Goal: Task Accomplishment & Management: Manage account settings

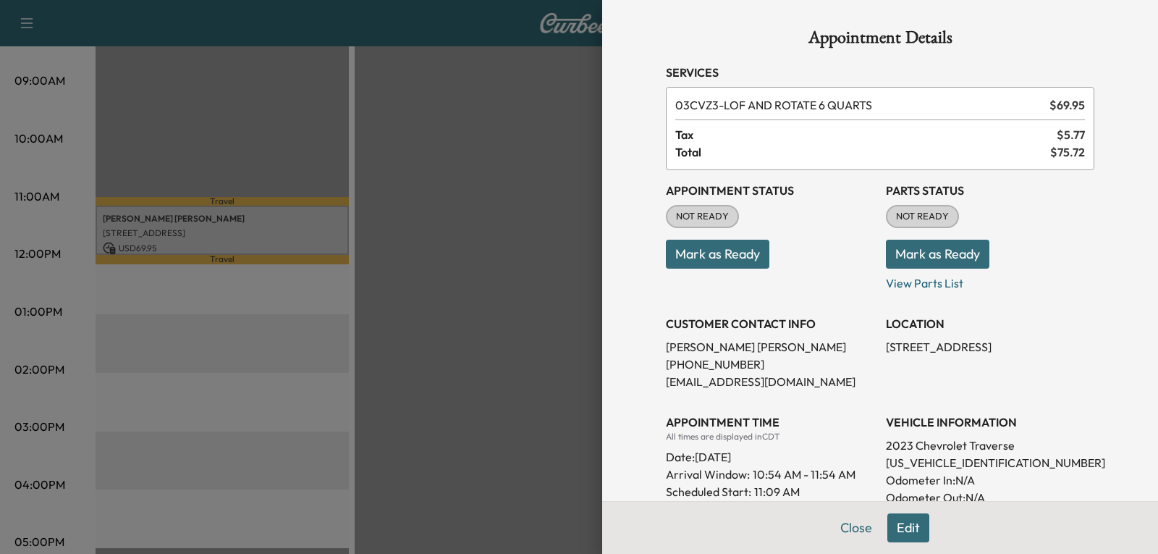
scroll to position [242, 0]
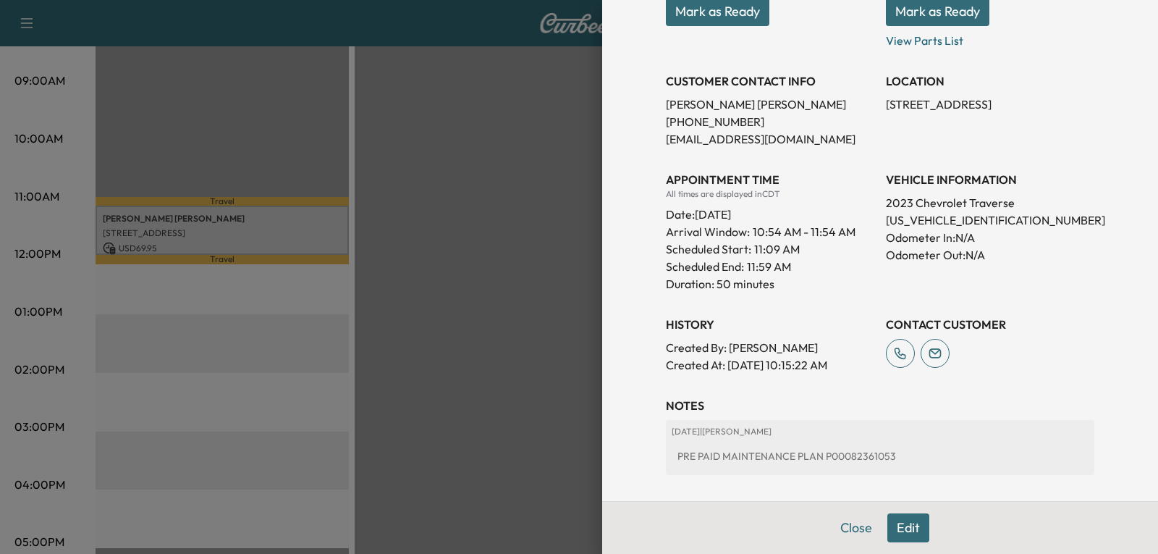
drag, startPoint x: 917, startPoint y: 351, endPoint x: 1086, endPoint y: 208, distance: 221.8
click at [1086, 208] on div "Appointment Details Services 03CVZ3 - LOF AND ROTATE 6 QUARTS $ 69.95 Tax $ 5.7…" at bounding box center [879, 166] width 463 height 816
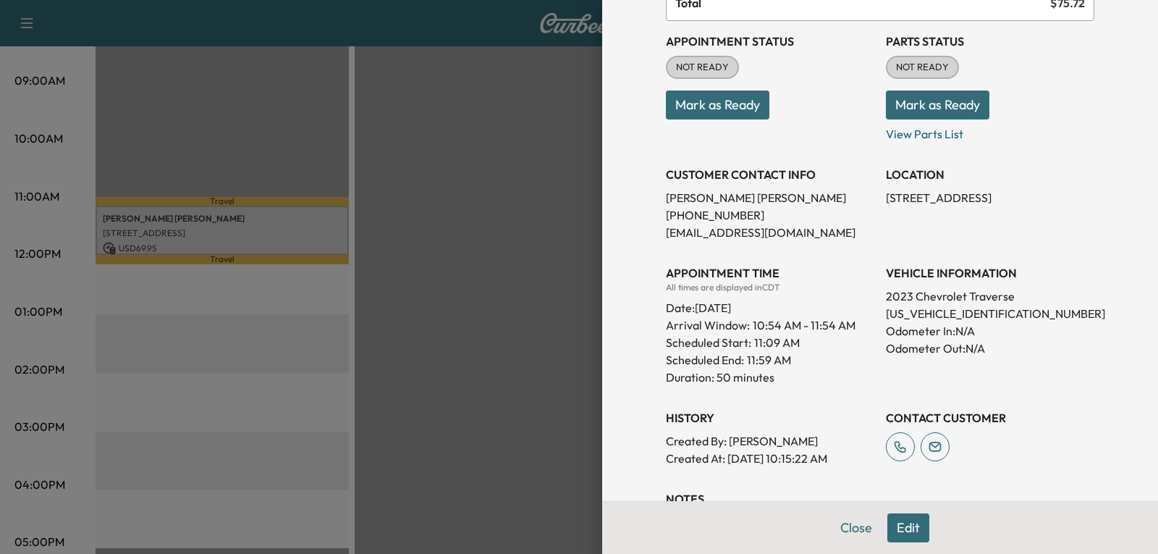
scroll to position [0, 0]
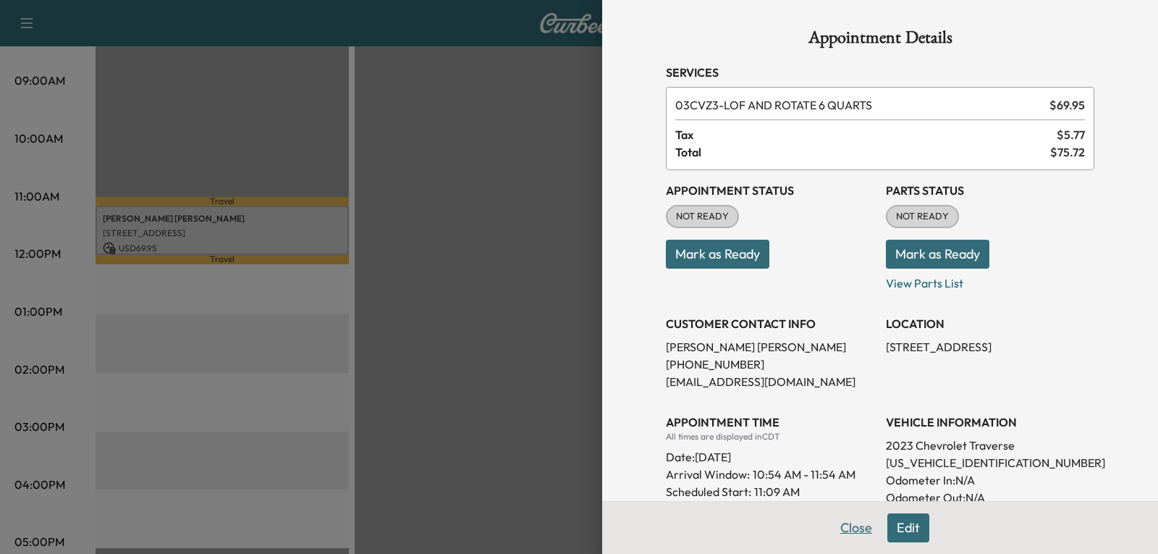
click at [837, 533] on button "Close" at bounding box center [856, 527] width 51 height 29
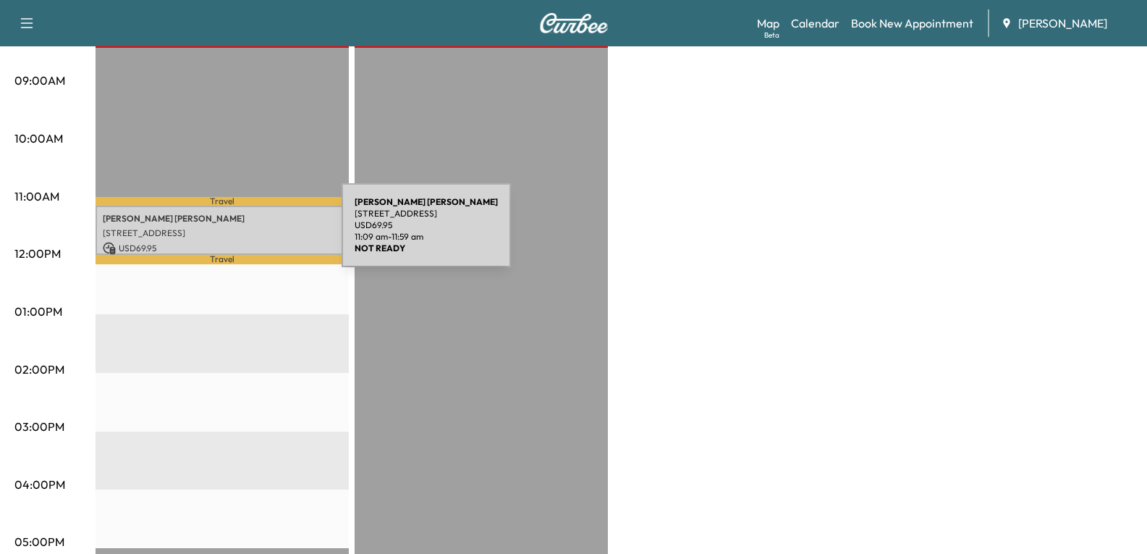
click at [233, 234] on p "[STREET_ADDRESS]" at bounding box center [222, 233] width 239 height 12
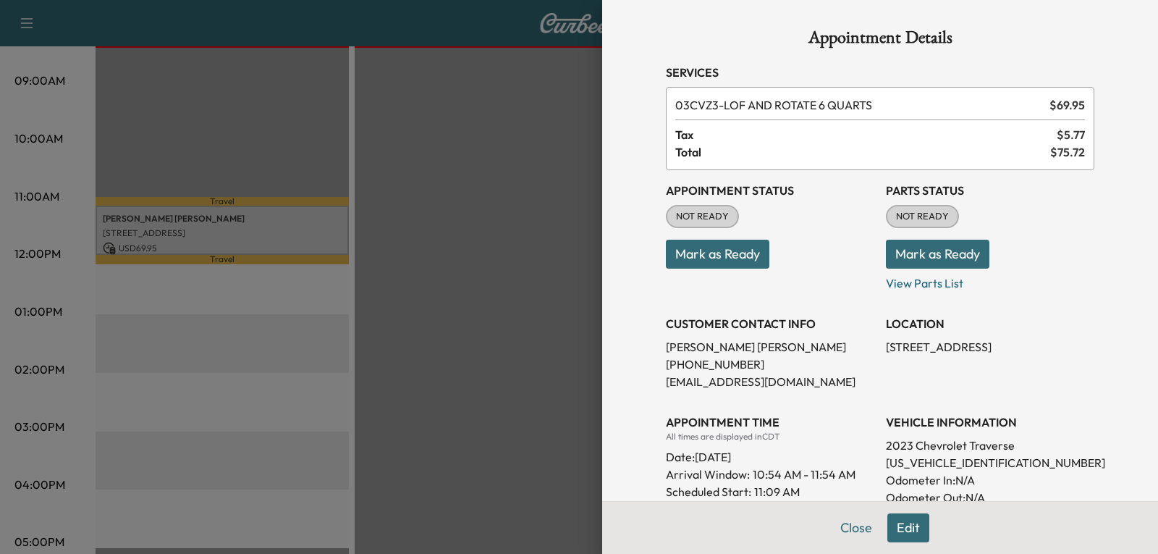
click at [902, 525] on button "Edit" at bounding box center [908, 527] width 42 height 29
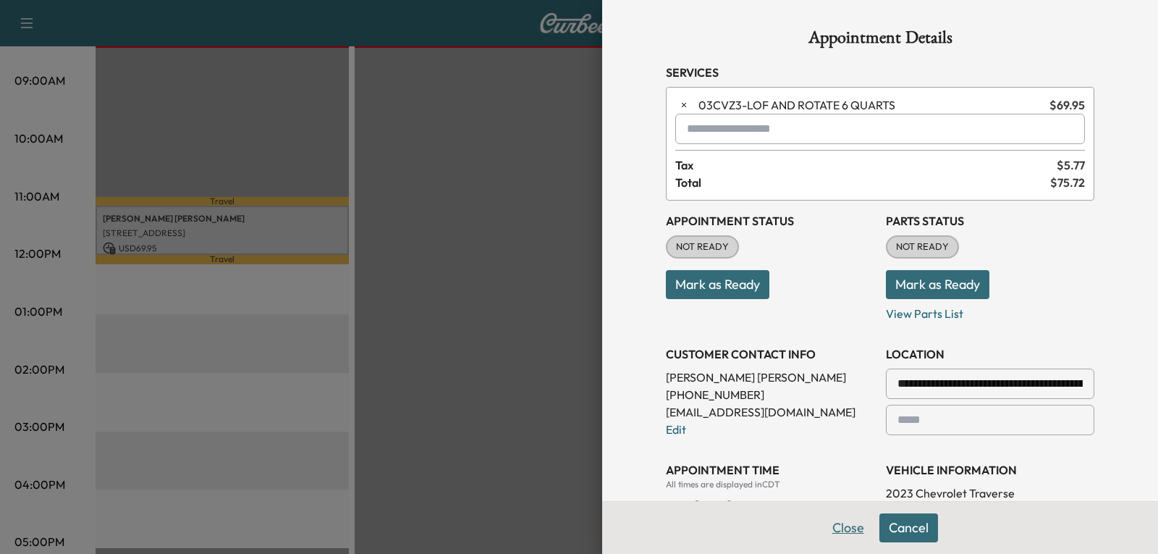
click at [844, 532] on button "Close" at bounding box center [848, 527] width 51 height 29
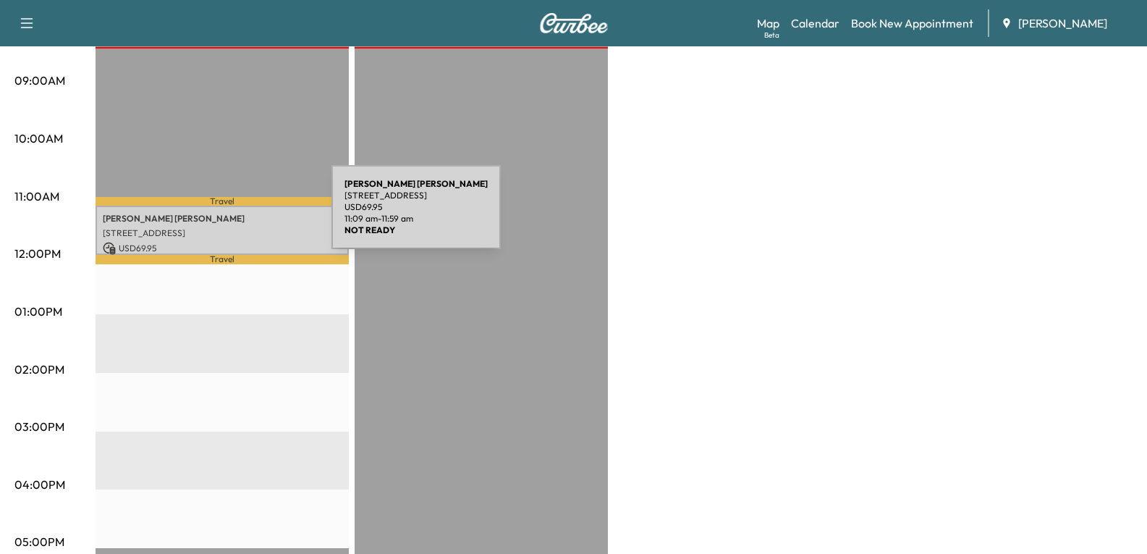
click at [216, 228] on p "[STREET_ADDRESS]" at bounding box center [222, 233] width 239 height 12
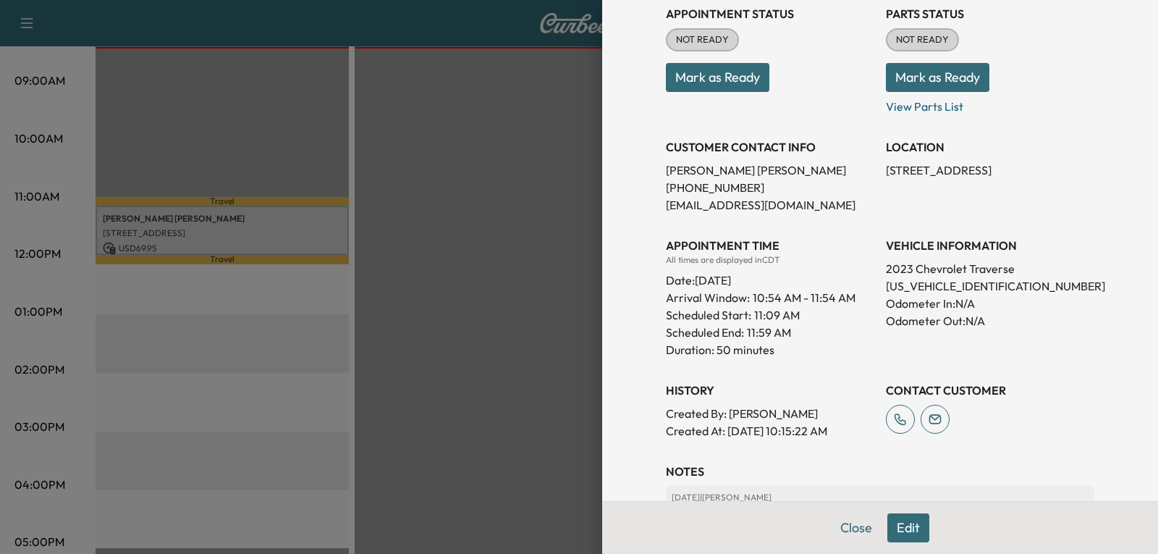
scroll to position [170, 0]
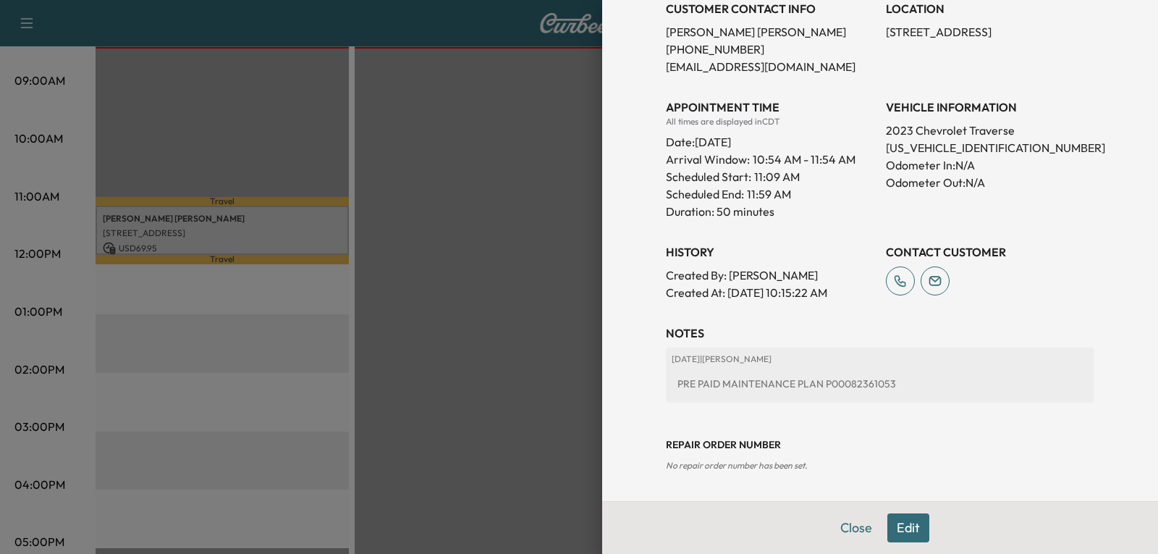
click at [892, 525] on button "Edit" at bounding box center [908, 527] width 42 height 29
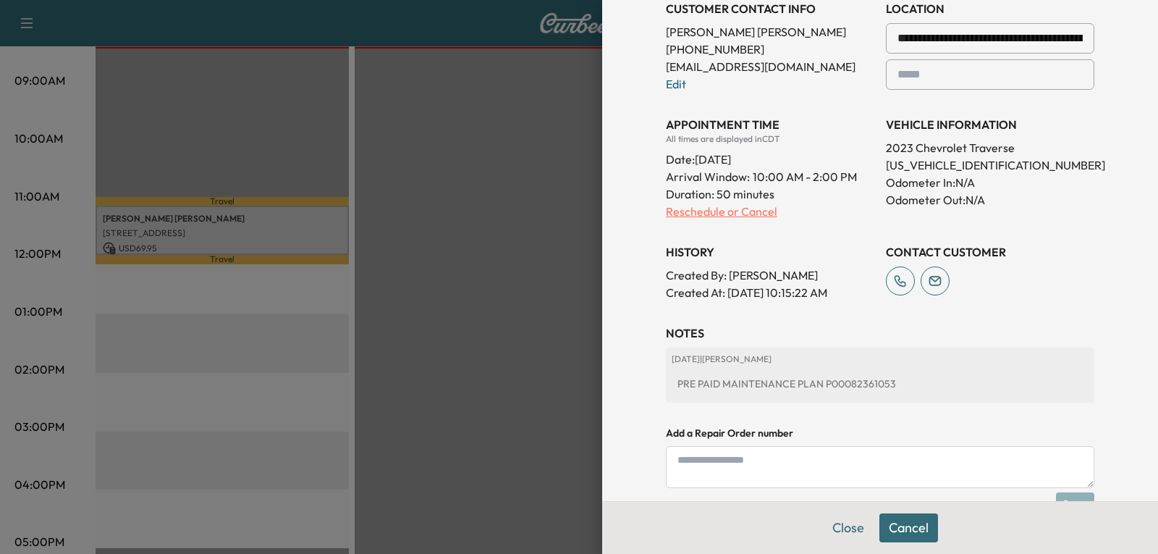
click at [714, 215] on p "Reschedule or Cancel" at bounding box center [770, 211] width 208 height 17
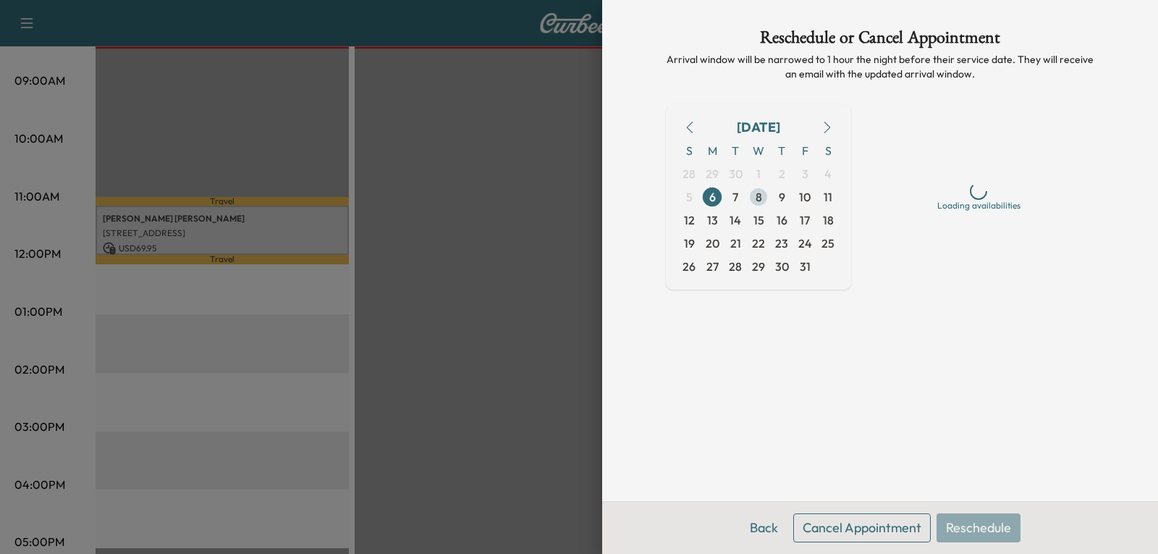
click at [758, 193] on span "8" at bounding box center [759, 196] width 7 height 17
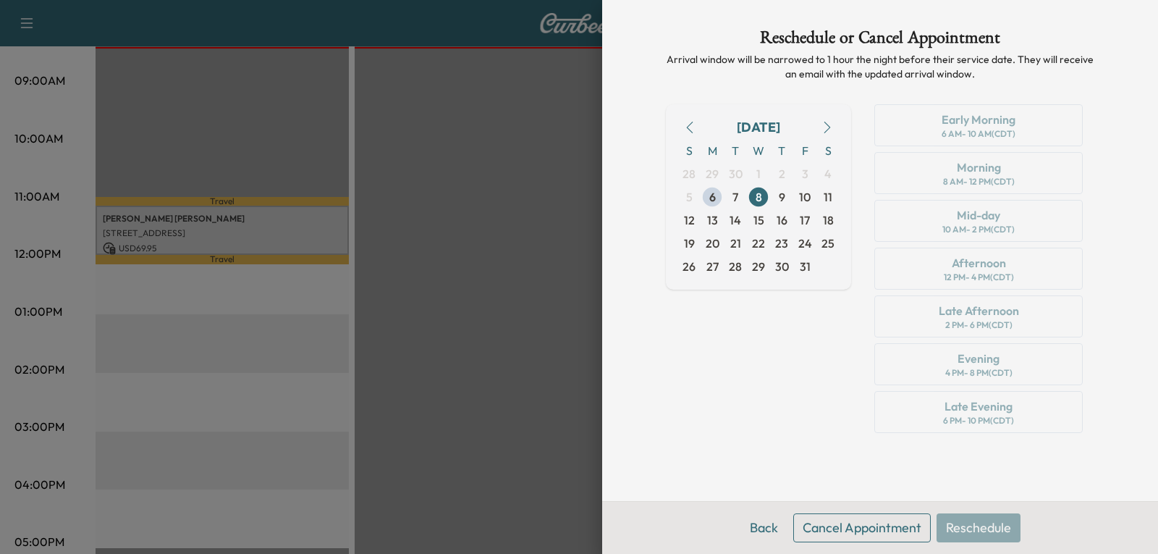
click at [976, 275] on div "Early Morning 6 AM - 10 AM (CDT) Morning 8 AM - 12 PM (CDT) Mid-day 10 AM - 2 P…" at bounding box center [979, 271] width 232 height 334
click at [761, 198] on span "8" at bounding box center [759, 196] width 7 height 17
click at [763, 201] on span "8" at bounding box center [758, 196] width 23 height 23
click at [733, 198] on span "7" at bounding box center [735, 196] width 6 height 17
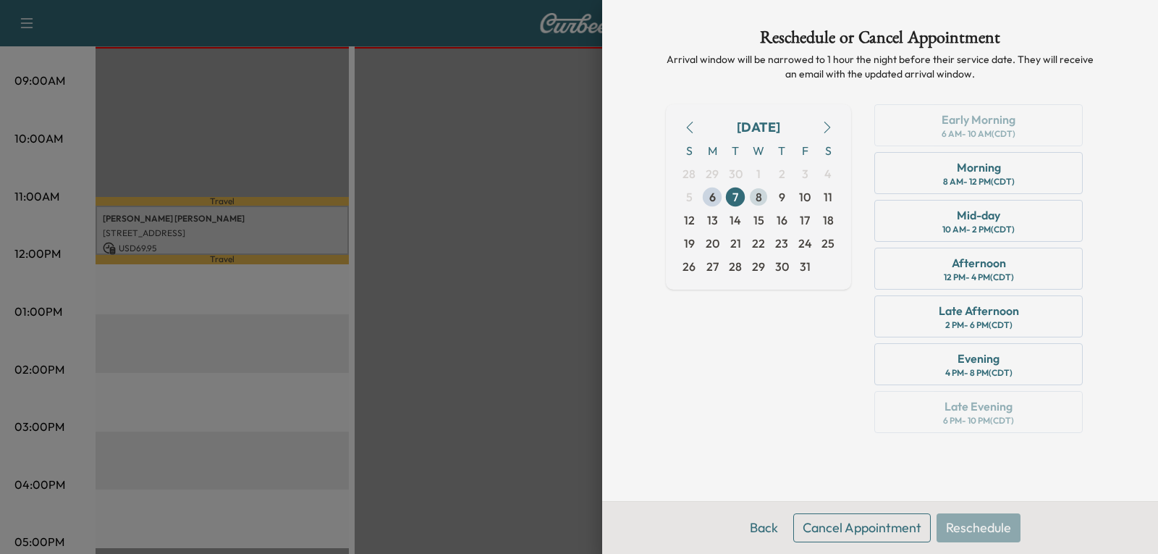
click at [756, 200] on span "8" at bounding box center [759, 196] width 7 height 17
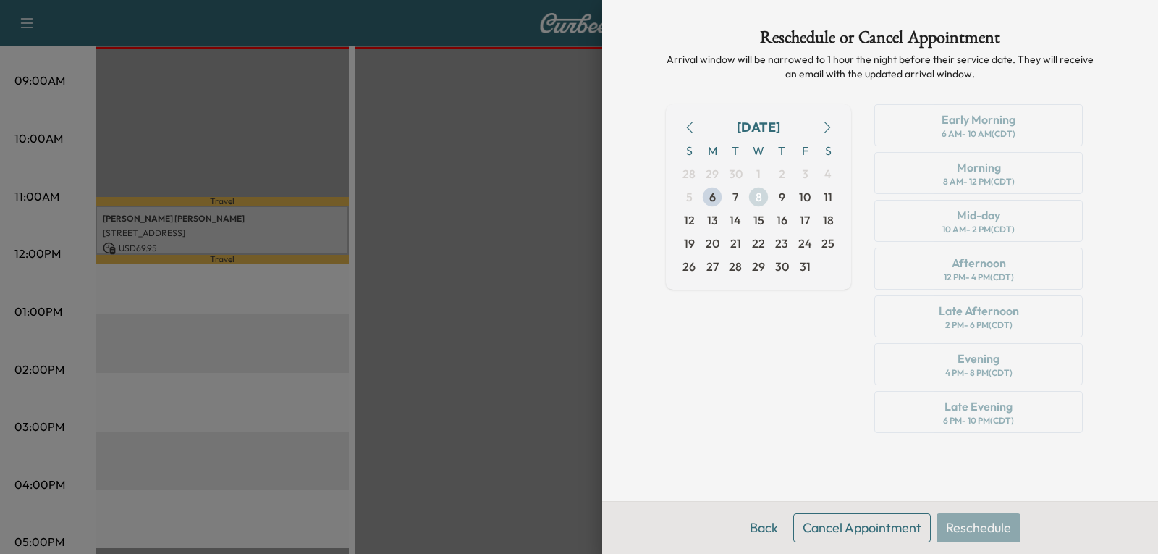
click at [756, 200] on span "8" at bounding box center [759, 196] width 7 height 17
click at [773, 528] on button "Back" at bounding box center [763, 527] width 47 height 29
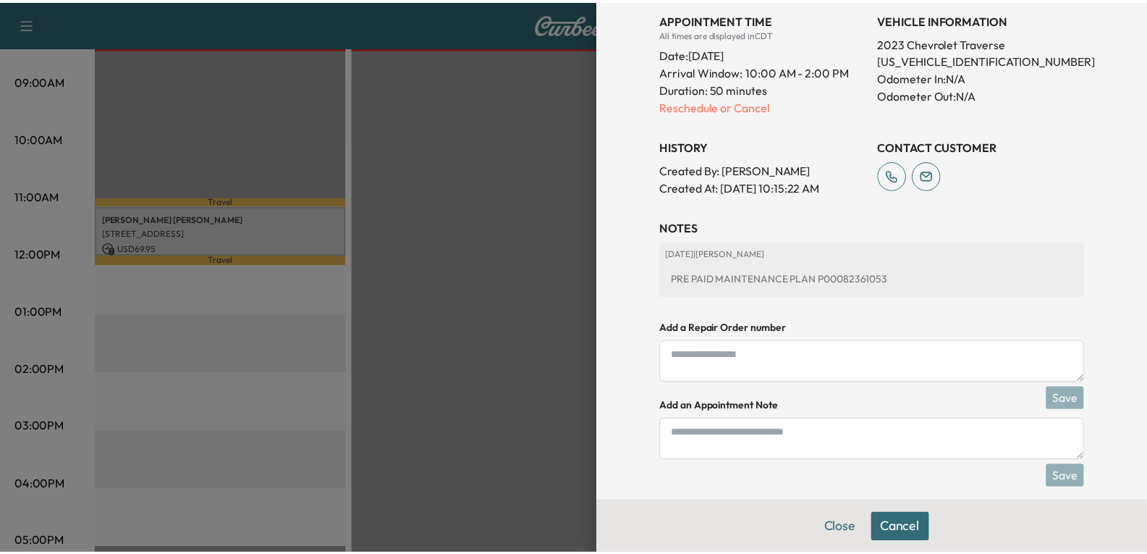
scroll to position [467, 0]
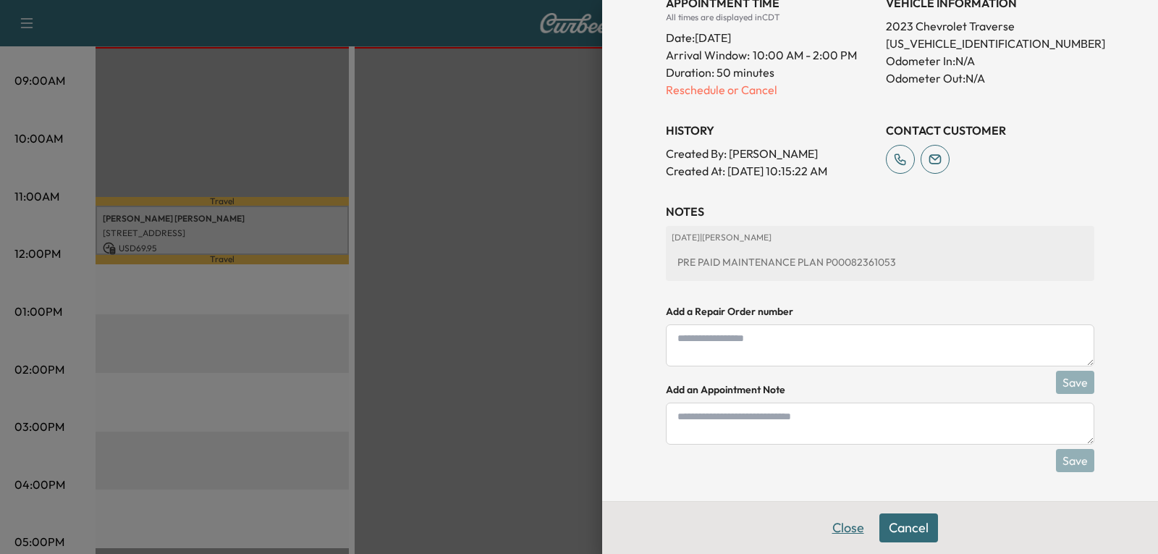
click at [842, 531] on button "Close" at bounding box center [848, 527] width 51 height 29
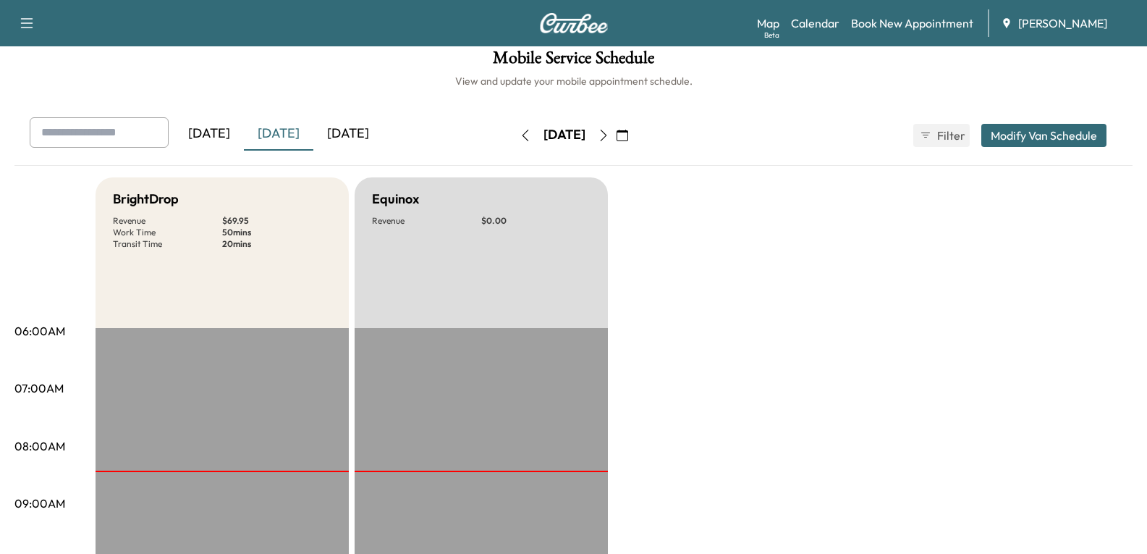
scroll to position [0, 0]
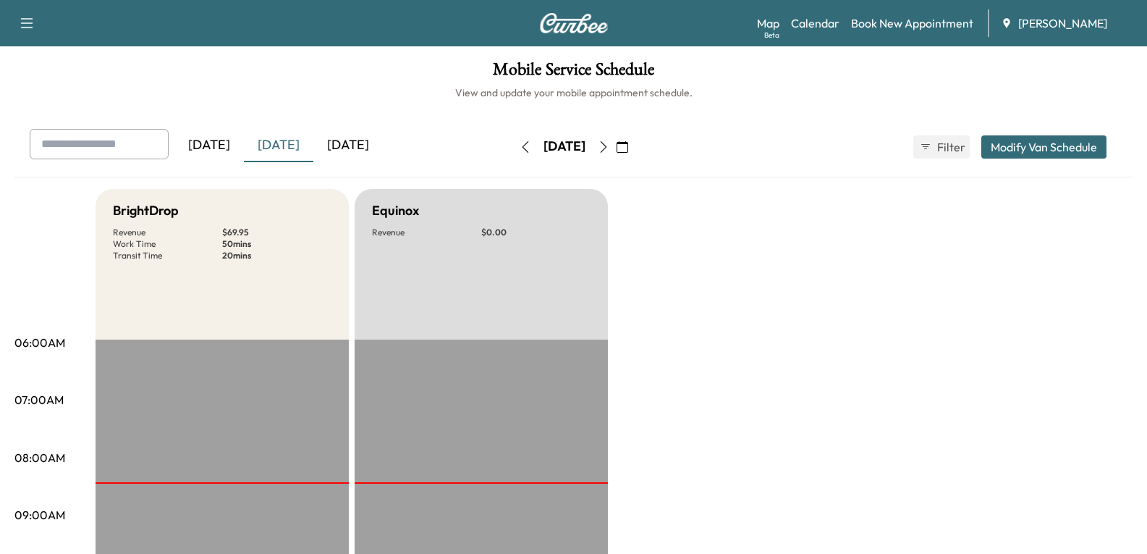
click at [635, 144] on button "button" at bounding box center [622, 146] width 25 height 23
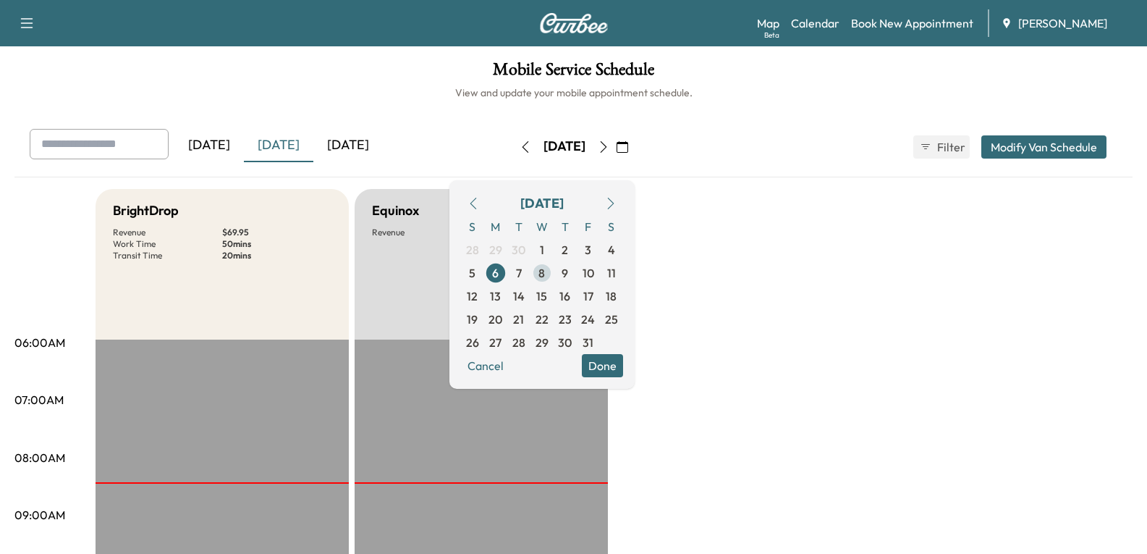
click at [545, 272] on span "8" at bounding box center [541, 272] width 7 height 17
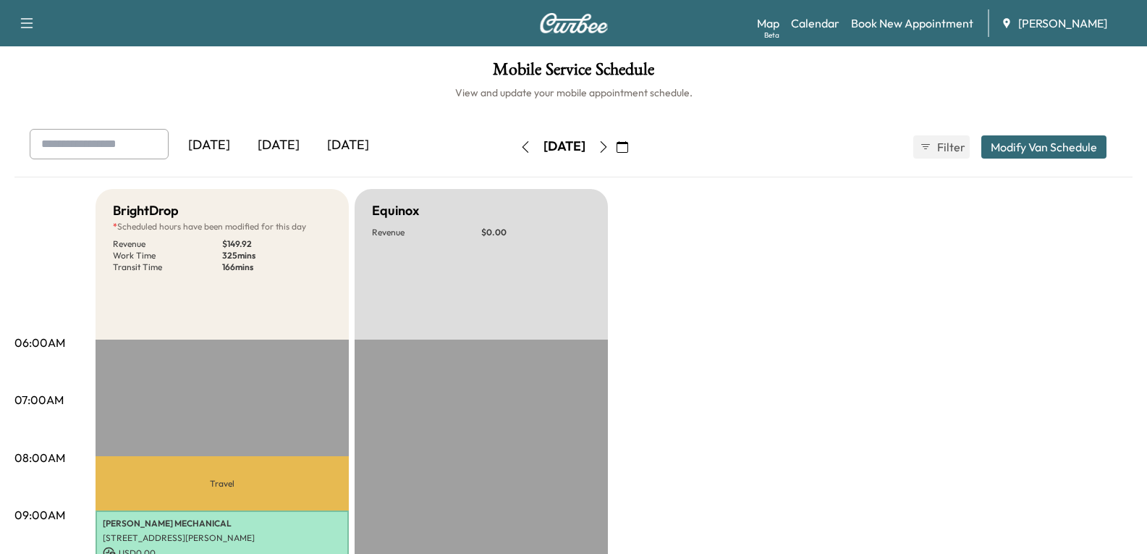
click at [513, 150] on button "button" at bounding box center [525, 146] width 25 height 23
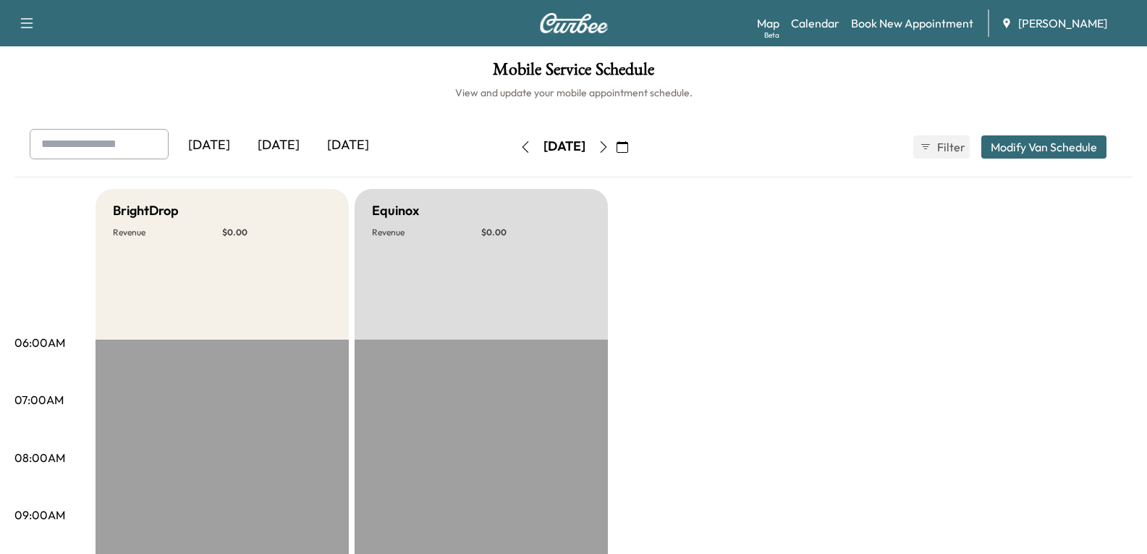
click at [211, 144] on div "[DATE]" at bounding box center [208, 145] width 69 height 33
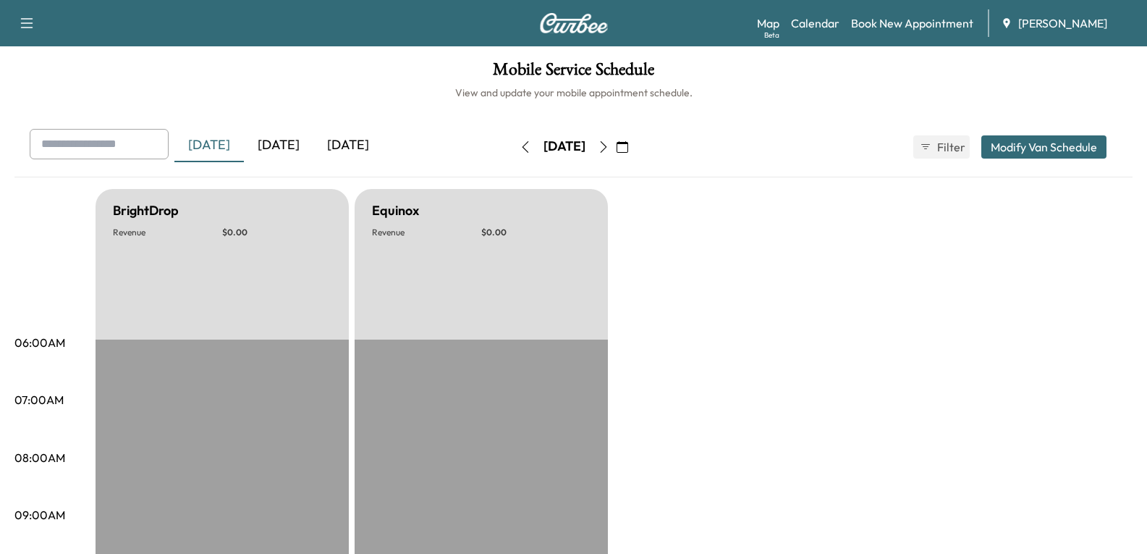
click at [356, 148] on div "[DATE]" at bounding box center [347, 145] width 69 height 33
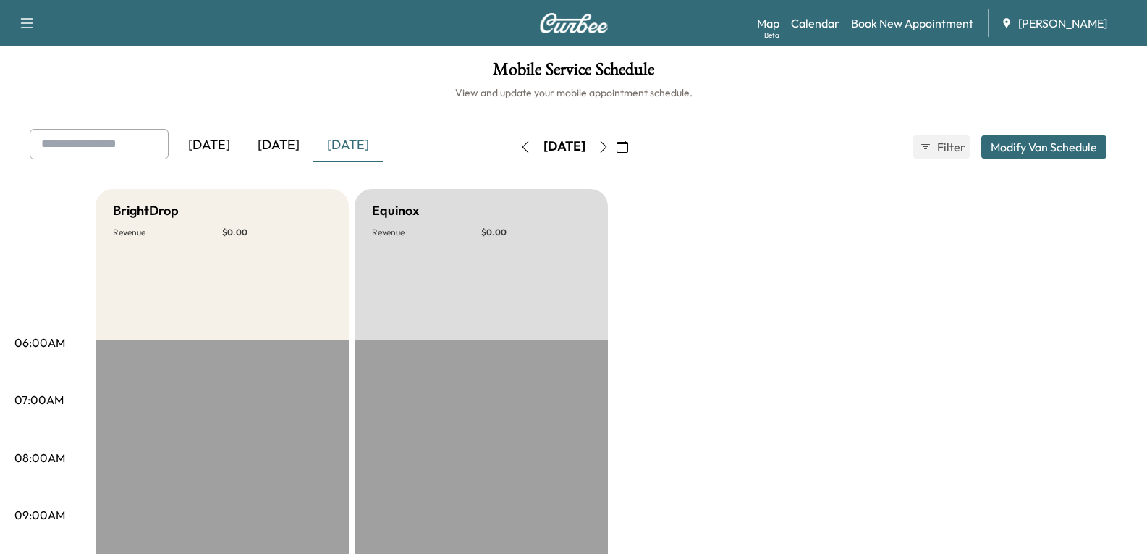
click at [293, 145] on div "[DATE]" at bounding box center [278, 145] width 69 height 33
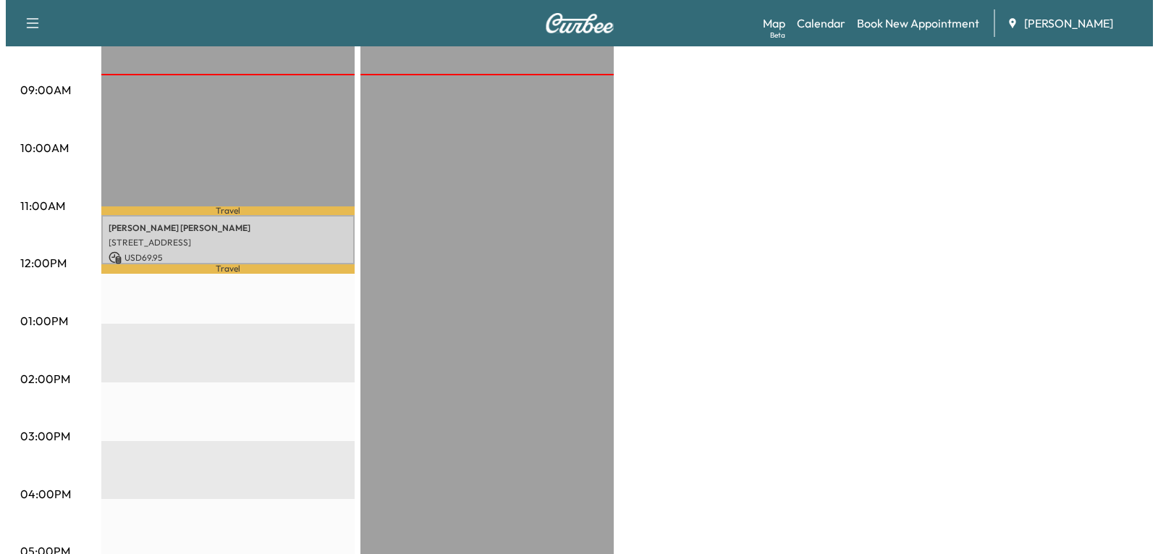
scroll to position [507, 0]
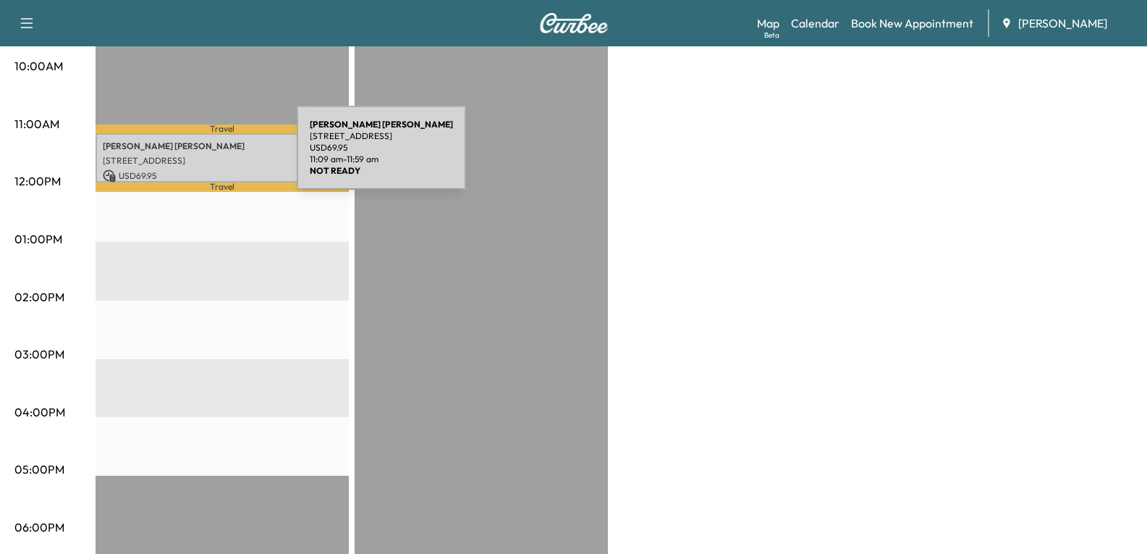
click at [190, 155] on p "[STREET_ADDRESS]" at bounding box center [222, 161] width 239 height 12
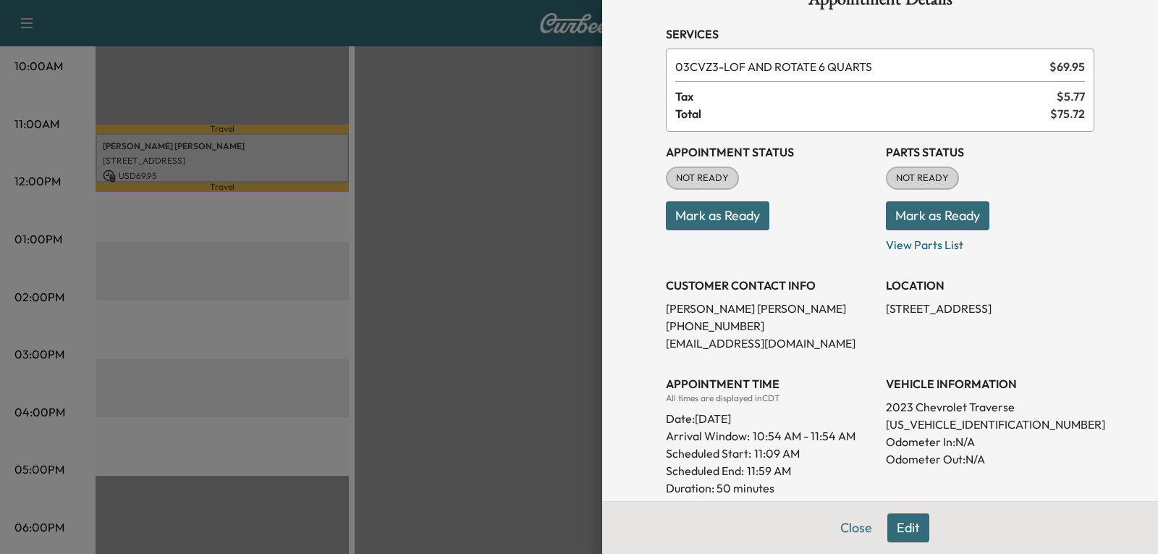
scroll to position [72, 0]
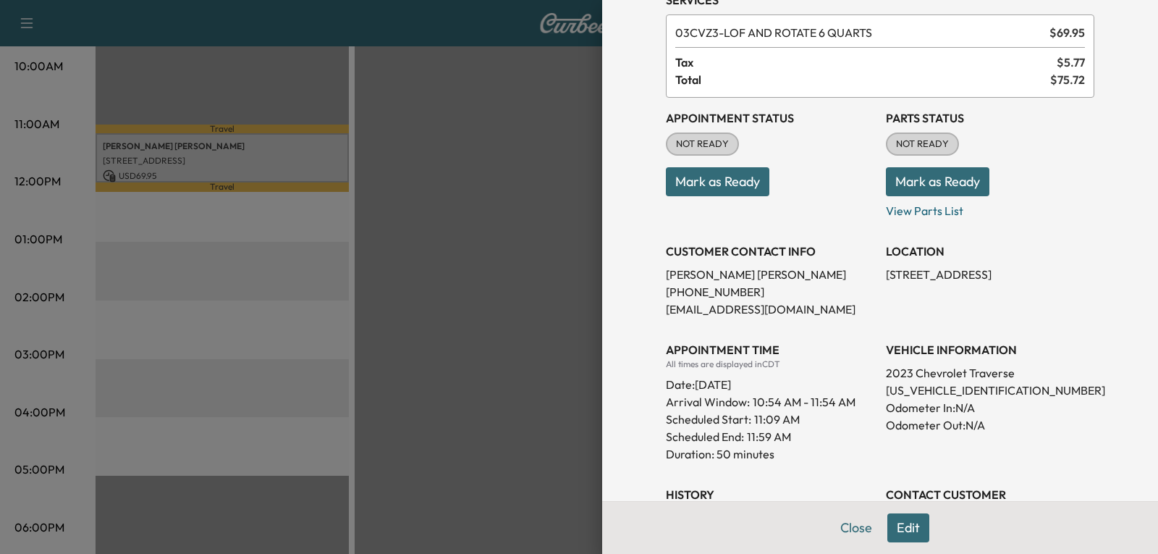
click at [900, 533] on button "Edit" at bounding box center [908, 527] width 42 height 29
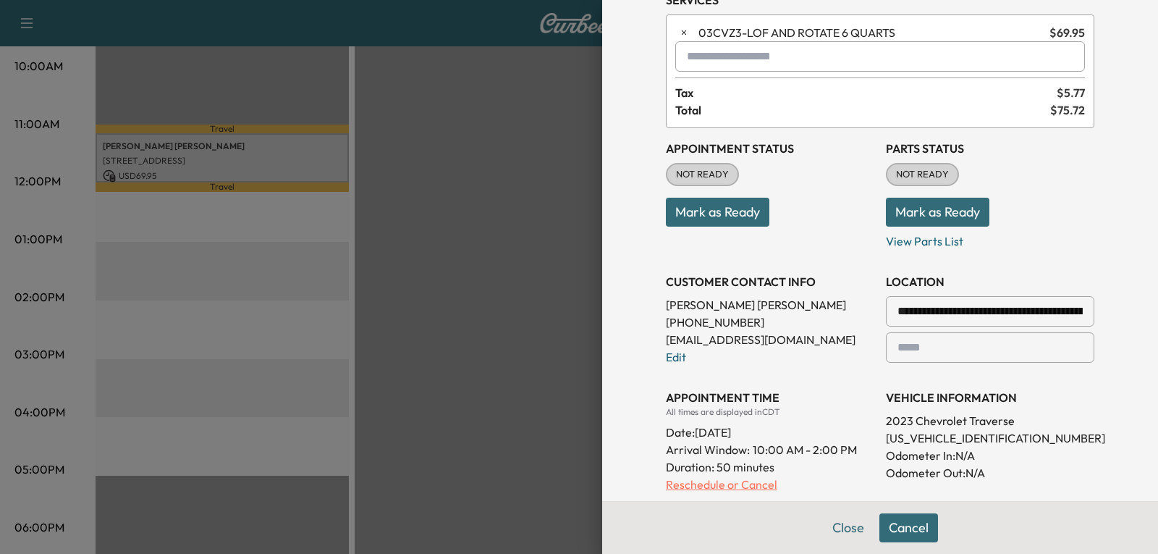
click at [721, 481] on p "Reschedule or Cancel" at bounding box center [770, 483] width 208 height 17
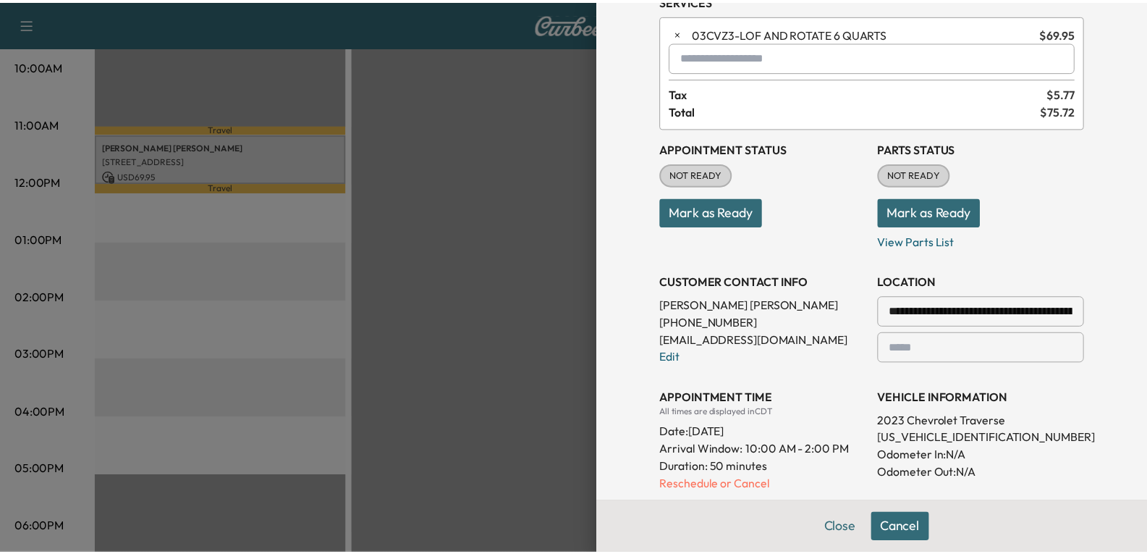
scroll to position [0, 0]
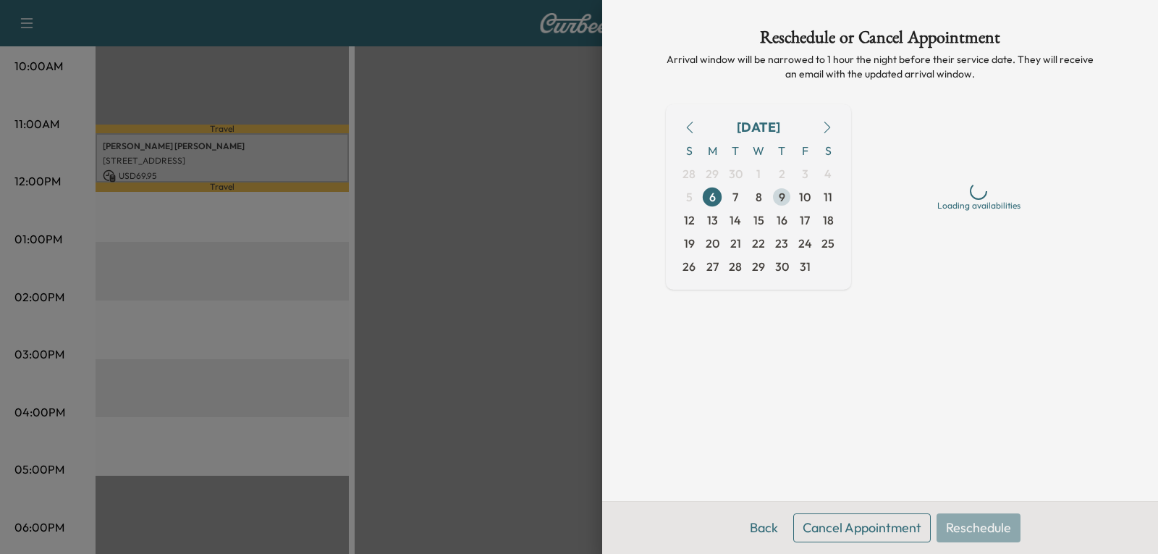
click at [779, 198] on span "9" at bounding box center [782, 196] width 7 height 17
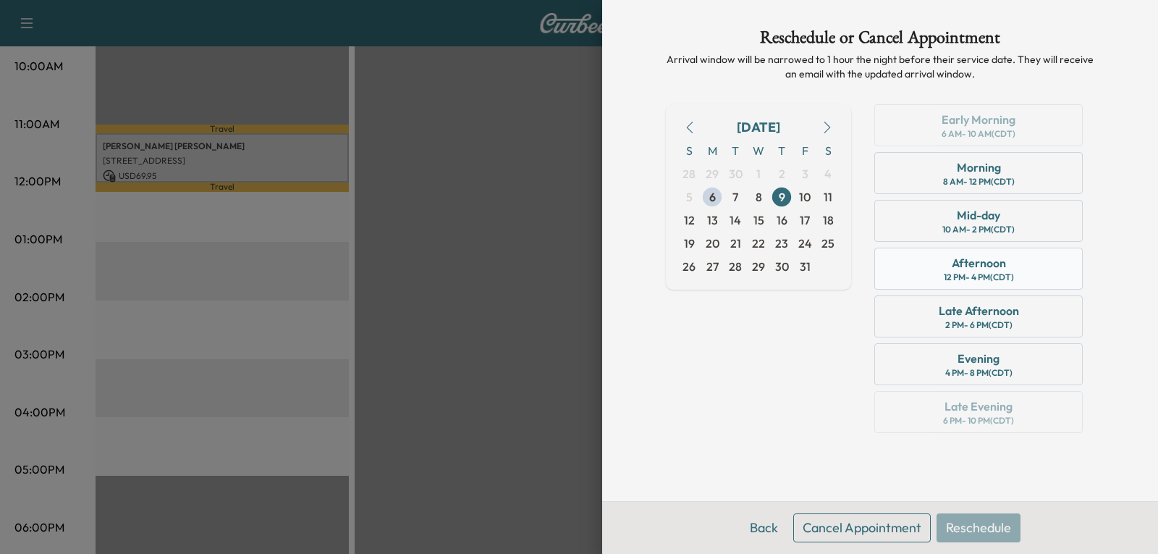
click at [976, 269] on div "Afternoon" at bounding box center [979, 262] width 54 height 17
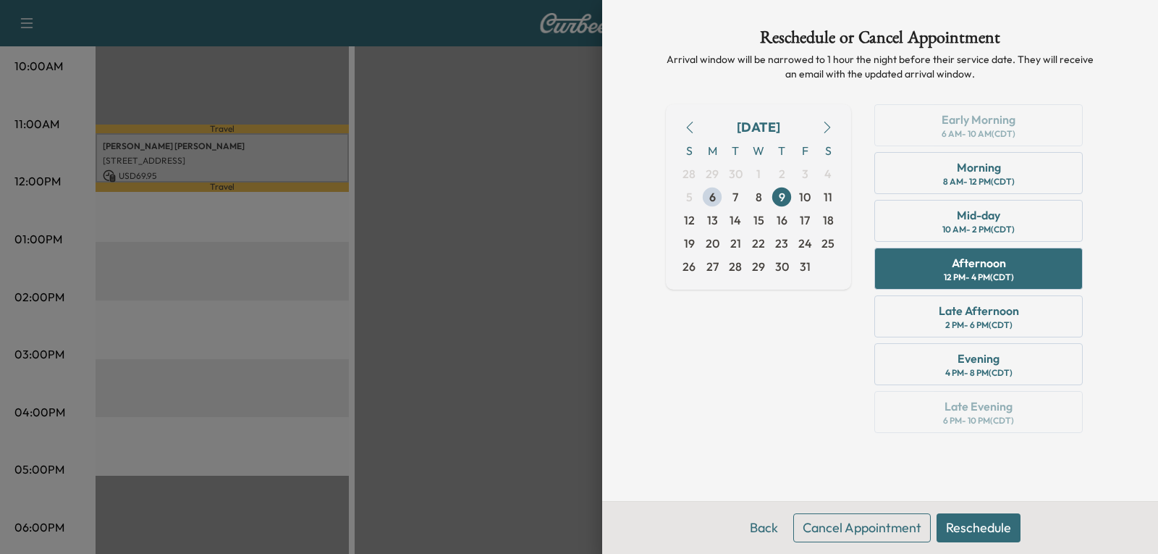
click at [956, 532] on button "Reschedule" at bounding box center [978, 527] width 84 height 29
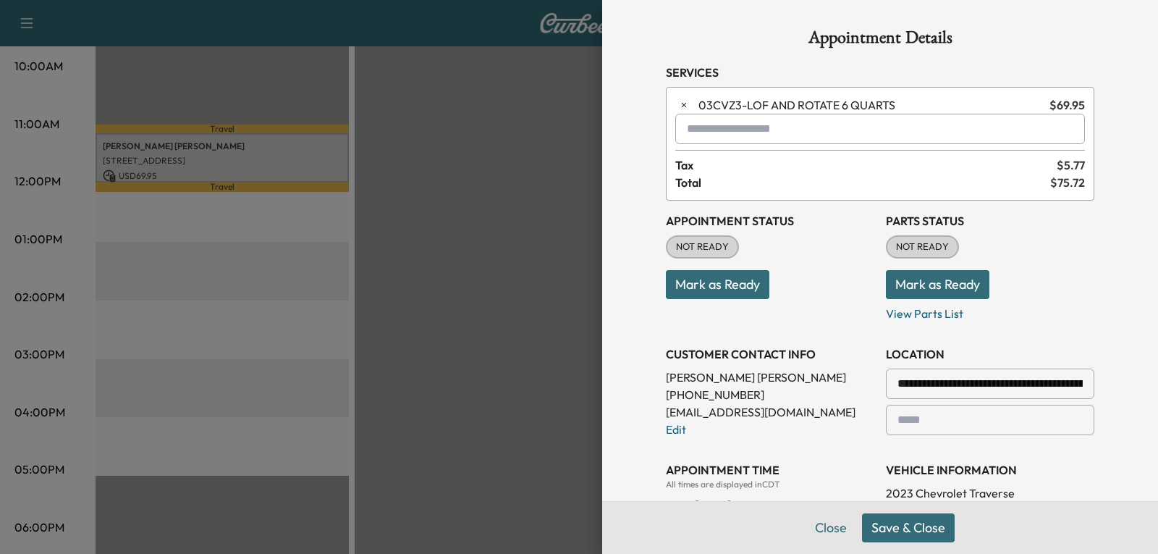
click at [908, 535] on button "Save & Close" at bounding box center [908, 527] width 93 height 29
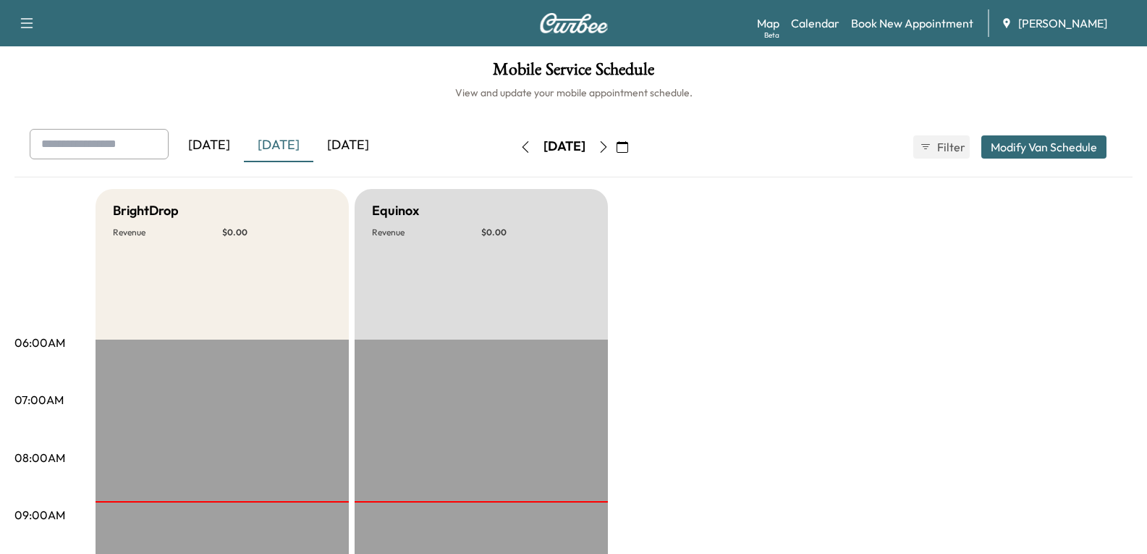
click at [609, 149] on icon "button" at bounding box center [604, 147] width 12 height 12
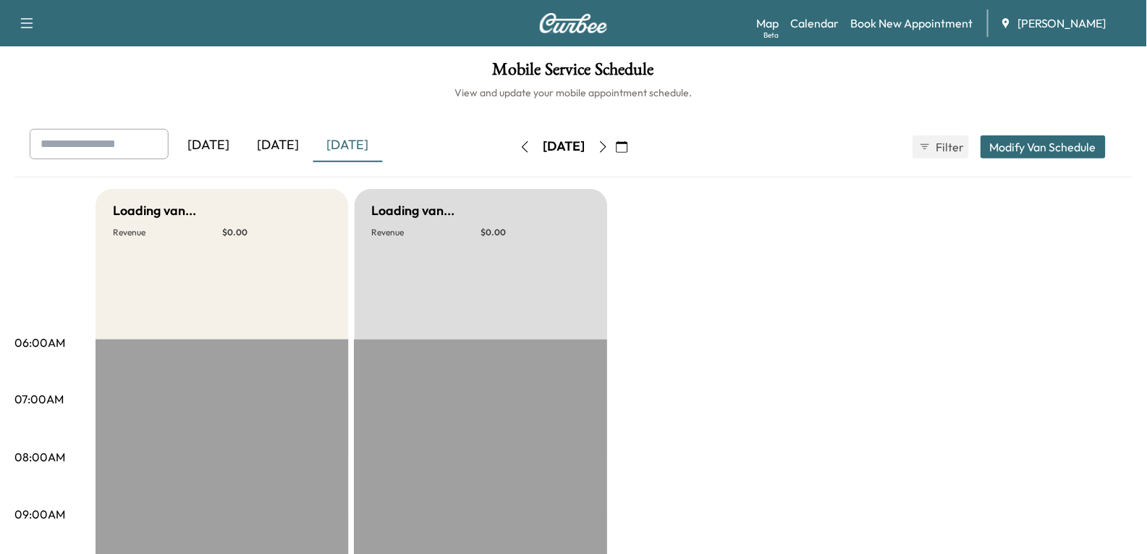
click at [609, 149] on icon "button" at bounding box center [604, 147] width 12 height 12
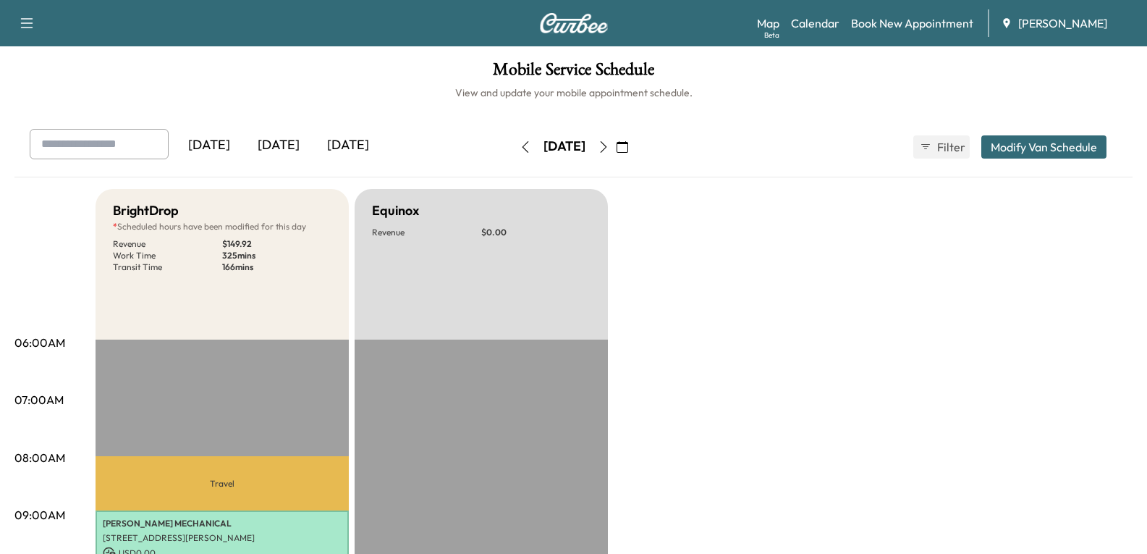
click at [616, 156] on button "button" at bounding box center [603, 146] width 25 height 23
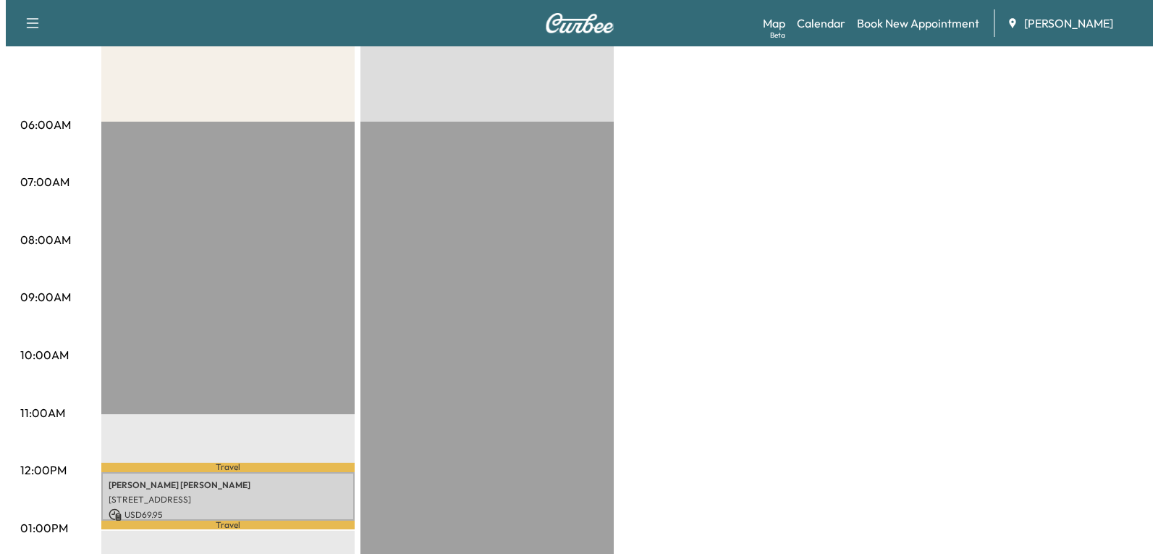
scroll to position [434, 0]
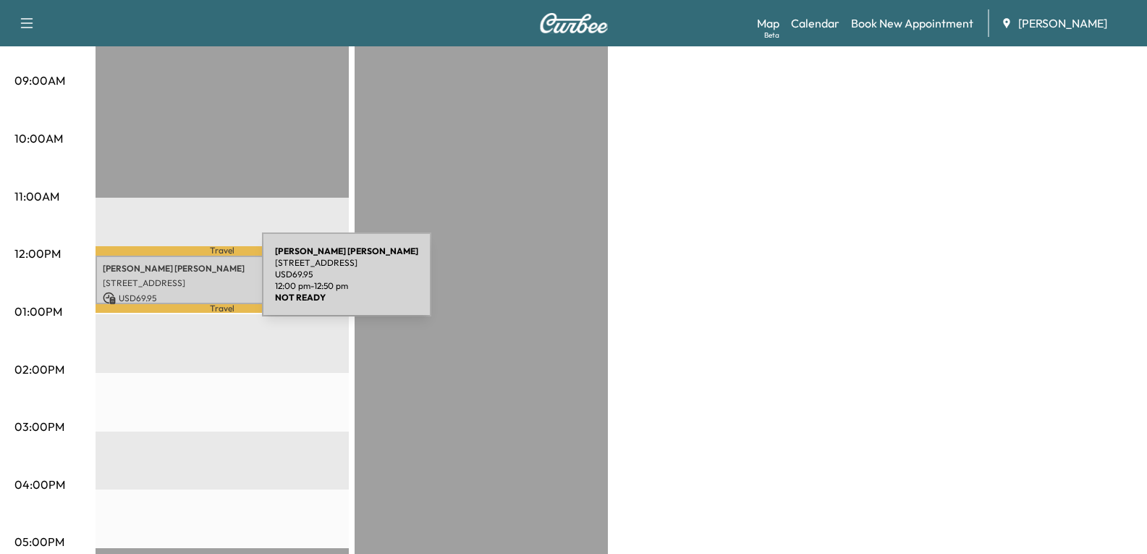
click at [166, 277] on p "[STREET_ADDRESS]" at bounding box center [222, 283] width 239 height 12
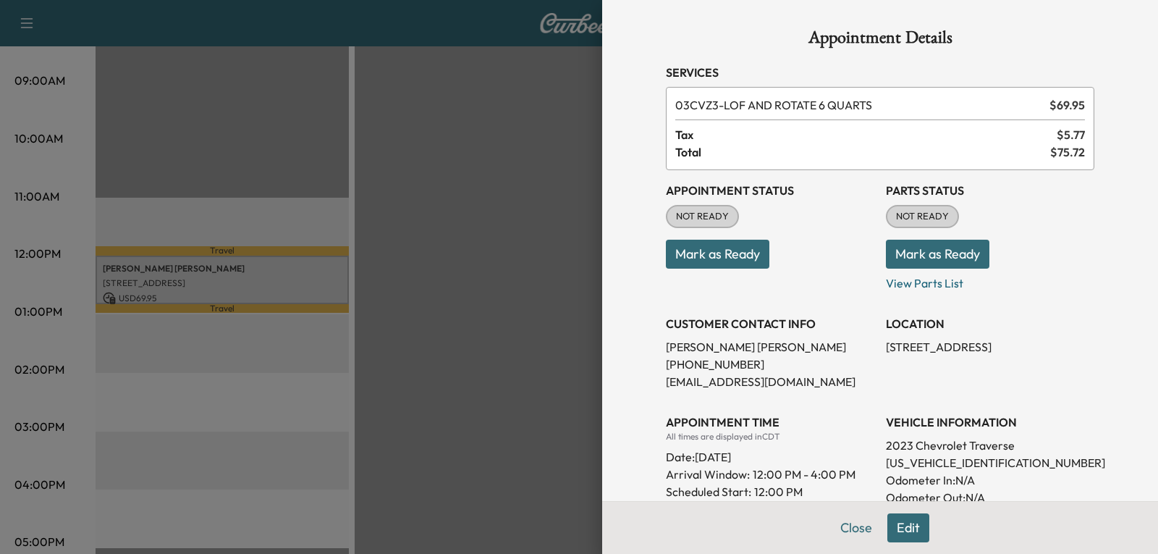
click at [893, 528] on button "Edit" at bounding box center [908, 527] width 42 height 29
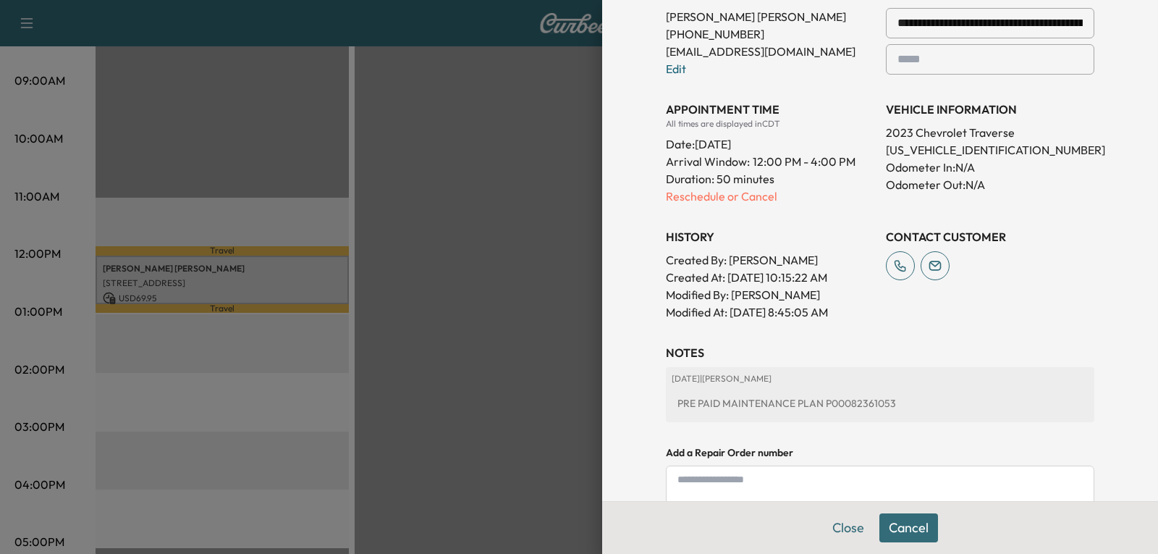
scroll to position [362, 0]
click at [740, 197] on p "Reschedule or Cancel" at bounding box center [770, 194] width 208 height 17
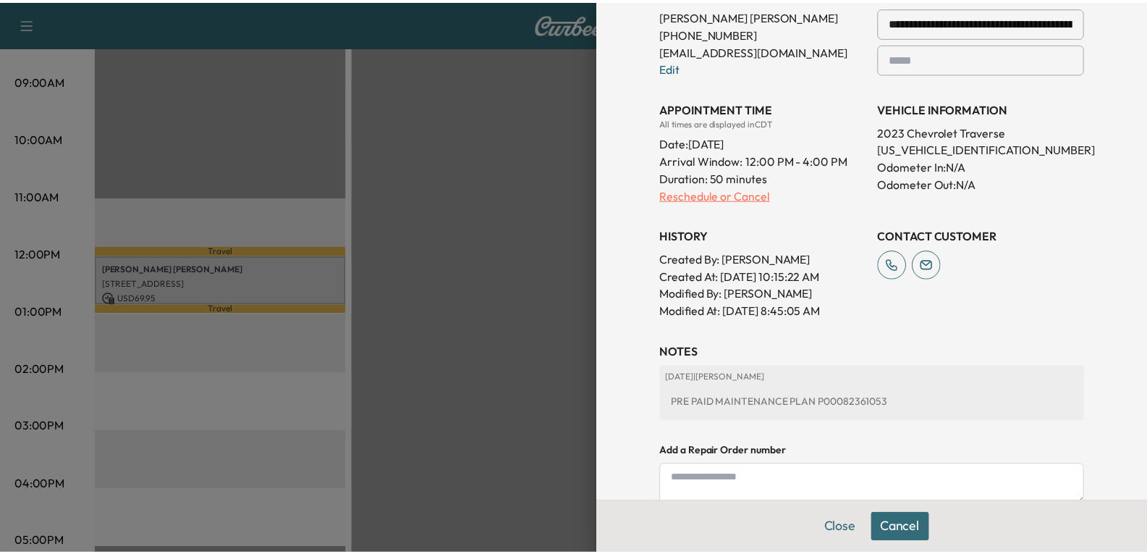
scroll to position [0, 0]
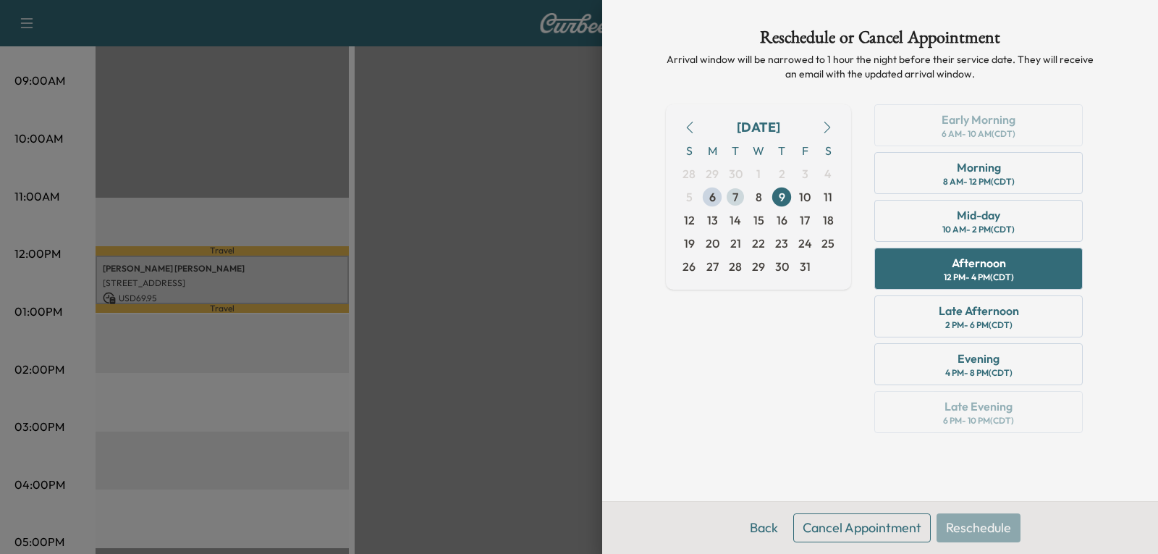
click at [737, 196] on span "7" at bounding box center [735, 196] width 6 height 17
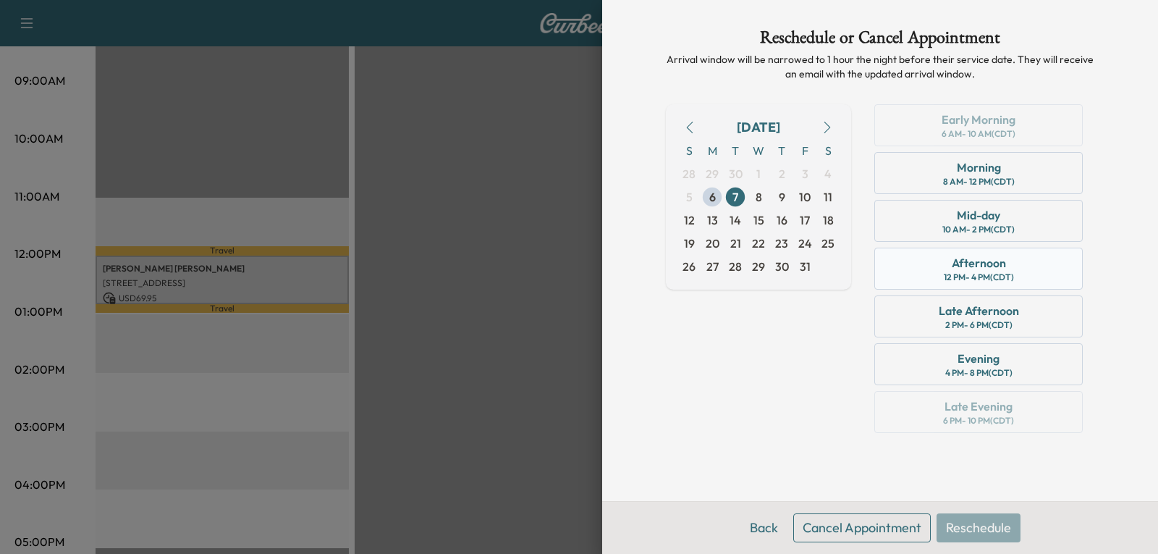
click at [976, 276] on div "12 PM - 4 PM (CDT)" at bounding box center [979, 277] width 70 height 12
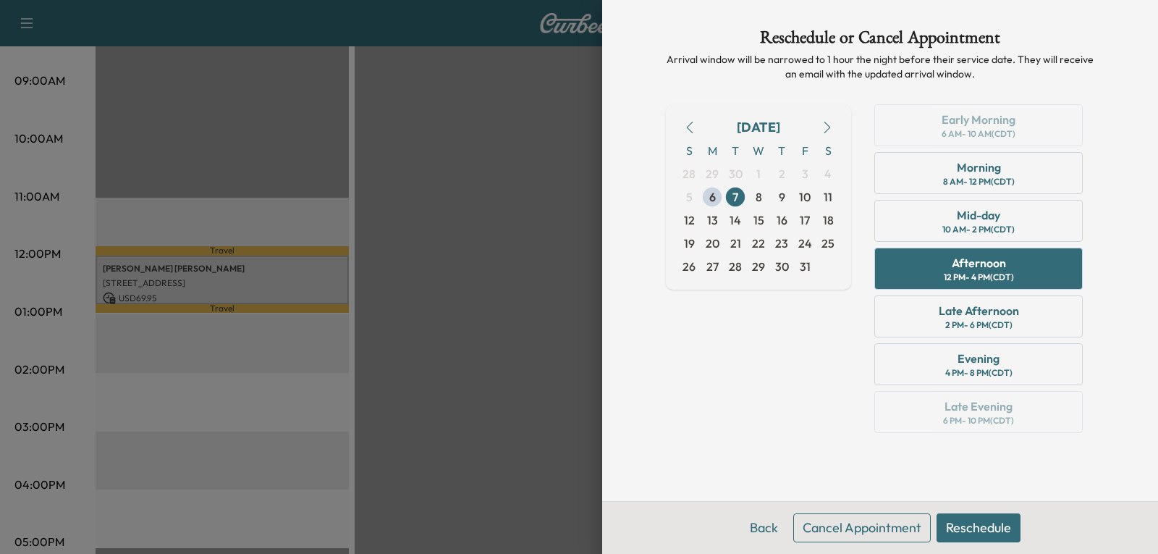
click at [972, 522] on button "Reschedule" at bounding box center [978, 527] width 84 height 29
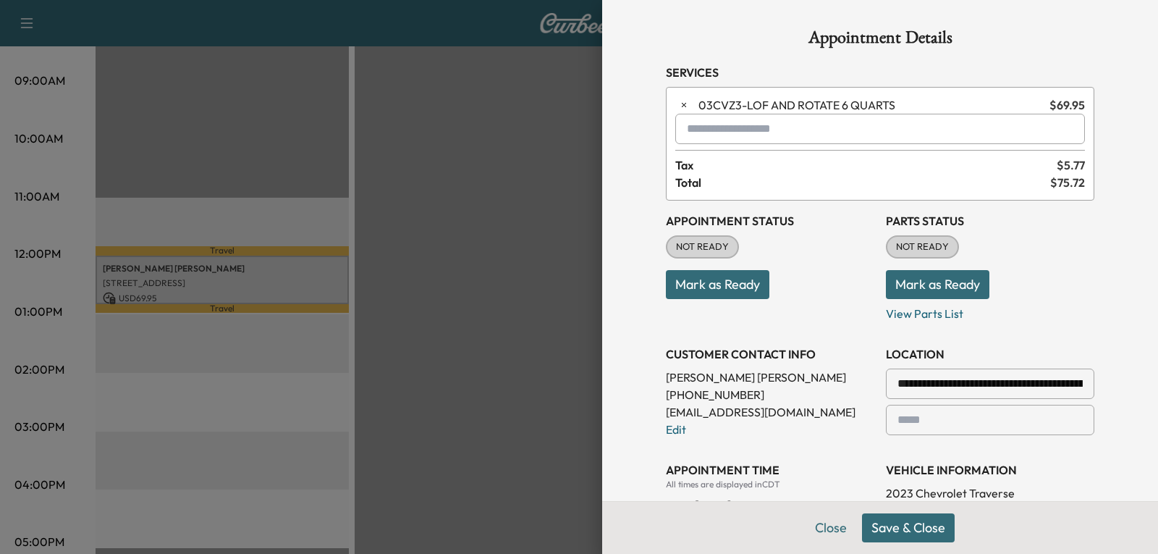
click at [923, 524] on button "Save & Close" at bounding box center [908, 527] width 93 height 29
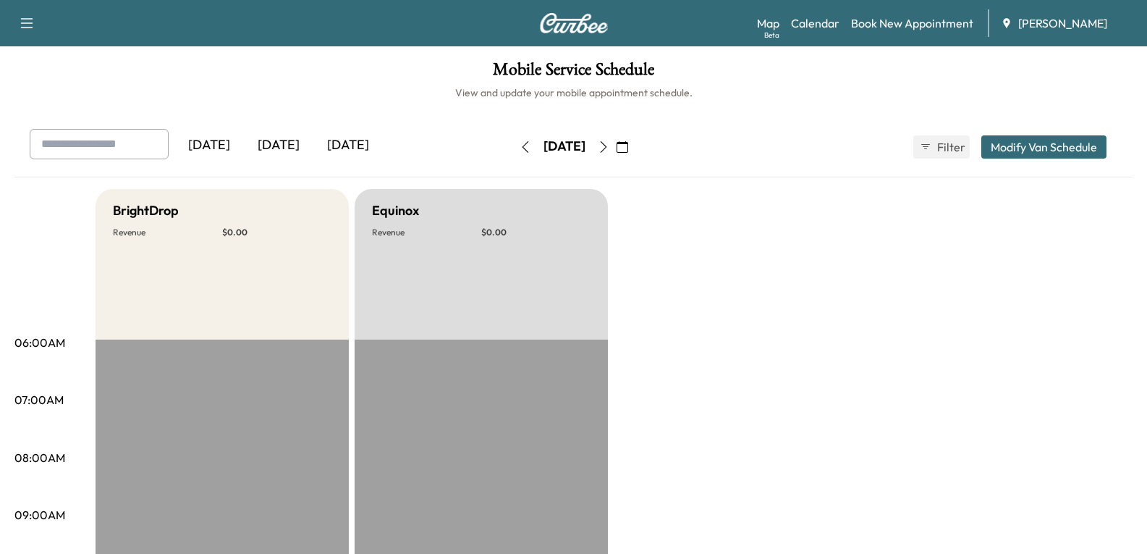
click at [520, 143] on icon "button" at bounding box center [526, 147] width 12 height 12
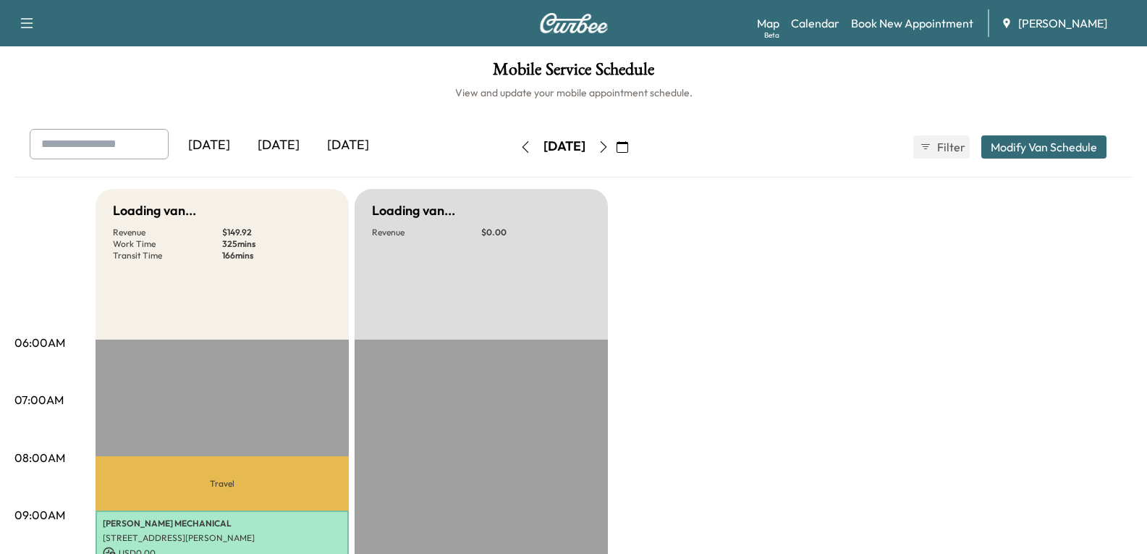
click at [513, 143] on button "button" at bounding box center [525, 146] width 25 height 23
